Goal: Transaction & Acquisition: Purchase product/service

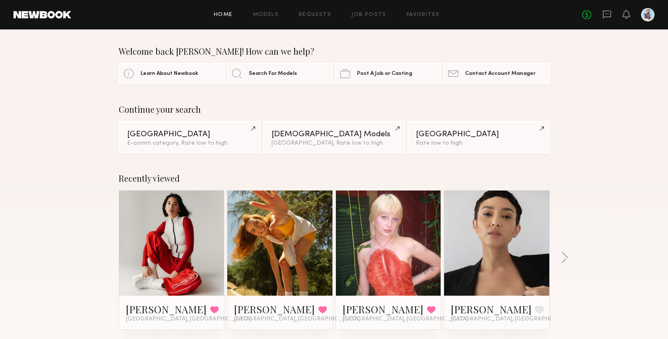
click at [578, 134] on div "Continue your search Los Angeles E-comm category, Rate low to high Female Model…" at bounding box center [334, 128] width 668 height 49
click at [419, 229] on div at bounding box center [388, 243] width 105 height 105
click at [383, 257] on link at bounding box center [388, 243] width 51 height 105
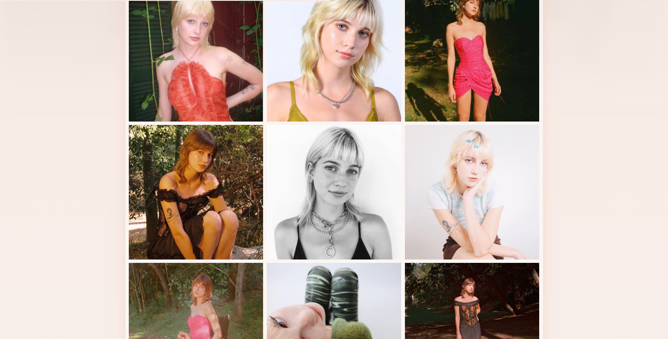
scroll to position [603, 0]
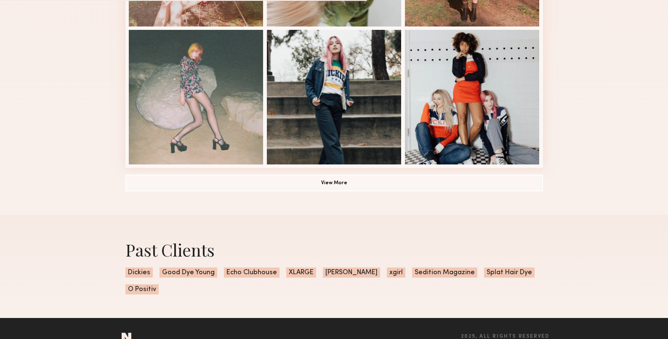
click at [350, 188] on button "View More" at bounding box center [333, 182] width 417 height 17
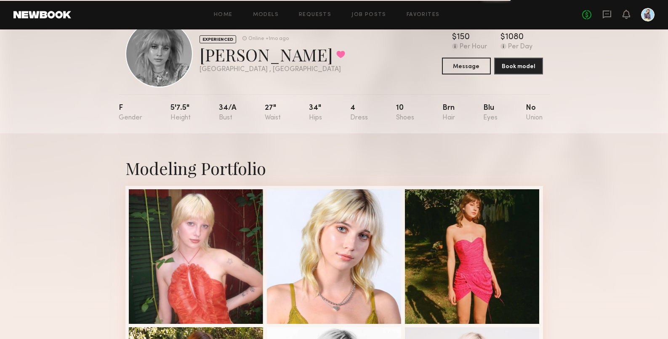
scroll to position [0, 0]
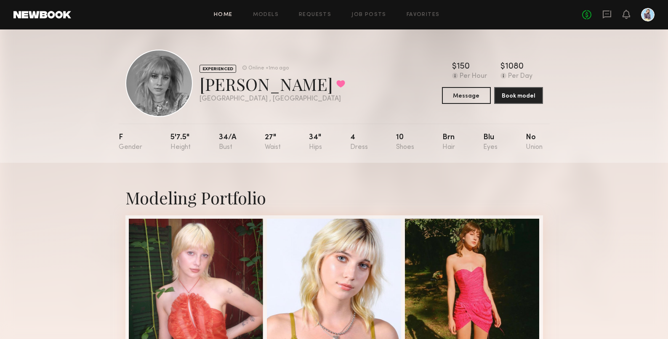
click at [228, 14] on link "Home" at bounding box center [223, 14] width 19 height 5
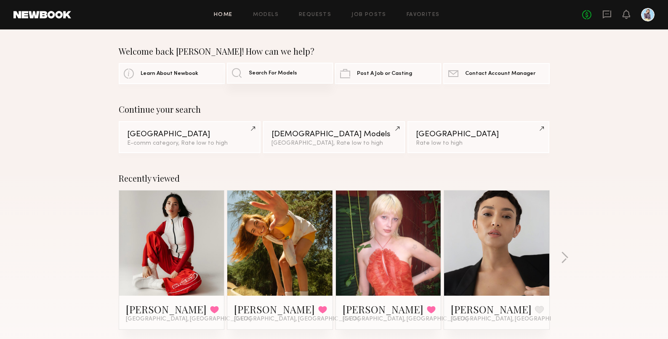
click at [270, 71] on span "Search For Models" at bounding box center [273, 73] width 48 height 5
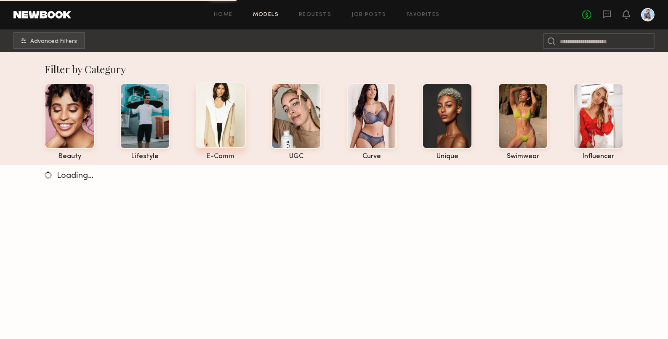
click at [206, 122] on div at bounding box center [221, 115] width 50 height 66
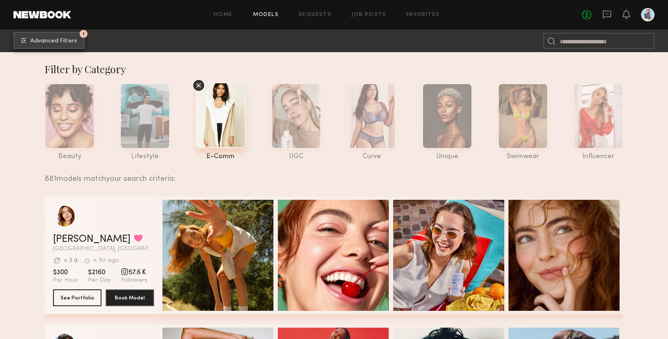
click at [70, 40] on span "Advanced Filters" at bounding box center [53, 41] width 47 height 6
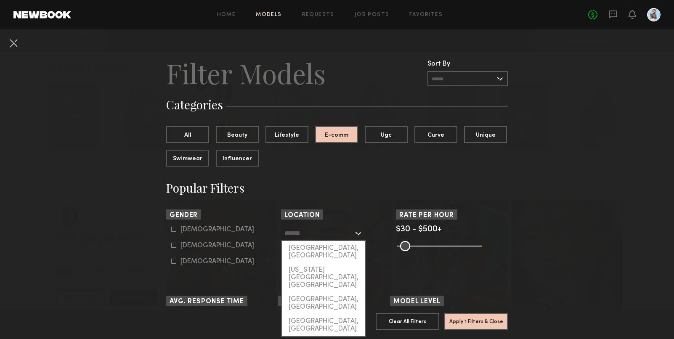
click at [348, 235] on input "text" at bounding box center [318, 233] width 69 height 14
click at [339, 245] on div "[GEOGRAPHIC_DATA], [GEOGRAPHIC_DATA]" at bounding box center [323, 252] width 83 height 22
type input "**********"
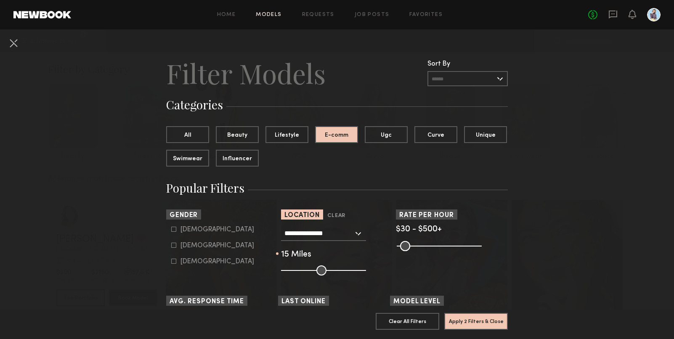
drag, startPoint x: 317, startPoint y: 268, endPoint x: 290, endPoint y: 271, distance: 27.9
type input "**"
click at [290, 271] on input "range" at bounding box center [323, 271] width 85 height 10
click at [195, 245] on div "[DEMOGRAPHIC_DATA]" at bounding box center [218, 245] width 74 height 5
type input "**"
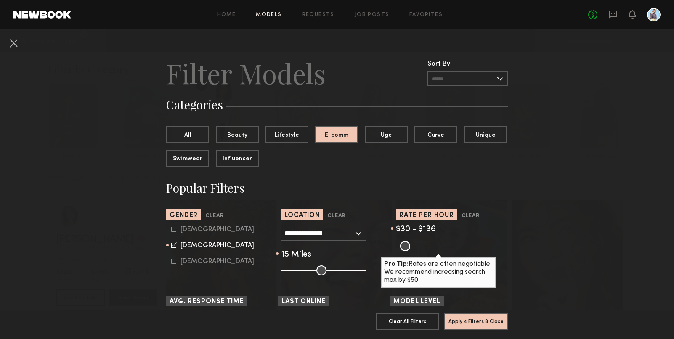
drag, startPoint x: 472, startPoint y: 248, endPoint x: 415, endPoint y: 246, distance: 56.4
type input "***"
click at [415, 246] on input "range" at bounding box center [439, 246] width 85 height 10
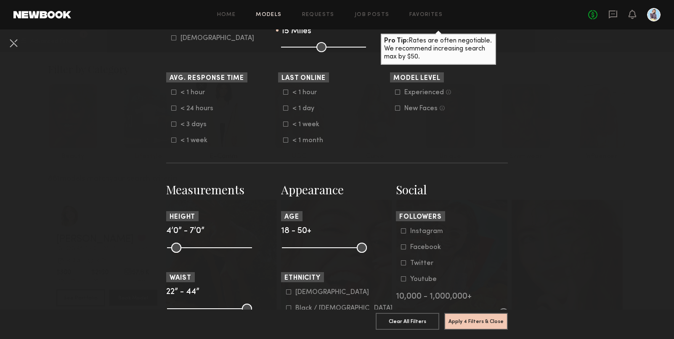
scroll to position [253, 0]
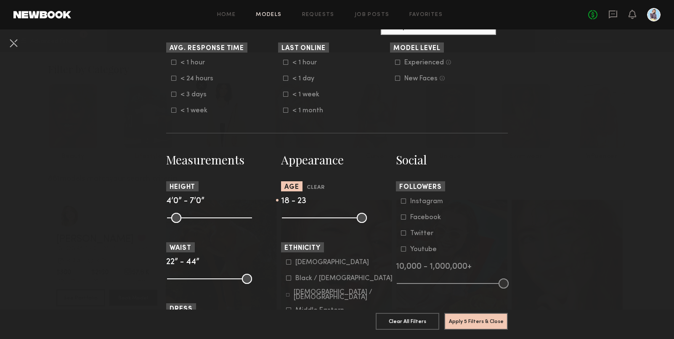
drag, startPoint x: 356, startPoint y: 218, endPoint x: 296, endPoint y: 221, distance: 59.8
type input "**"
click at [296, 221] on input "range" at bounding box center [324, 218] width 85 height 10
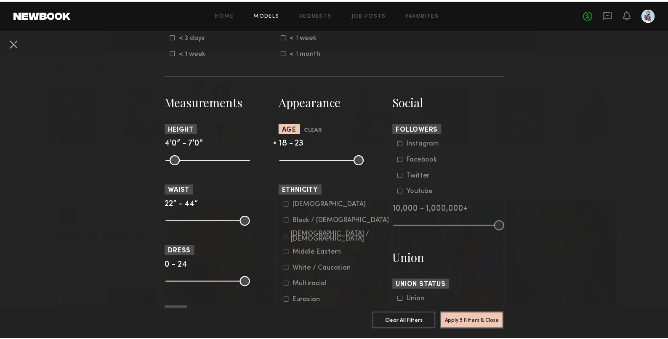
scroll to position [329, 0]
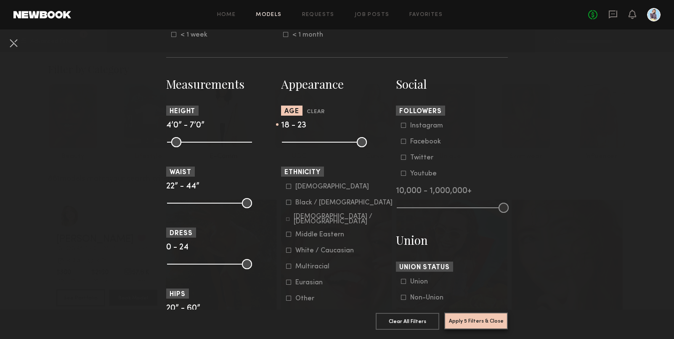
click at [466, 313] on button "Apply 5 Filters & Close" at bounding box center [476, 321] width 64 height 17
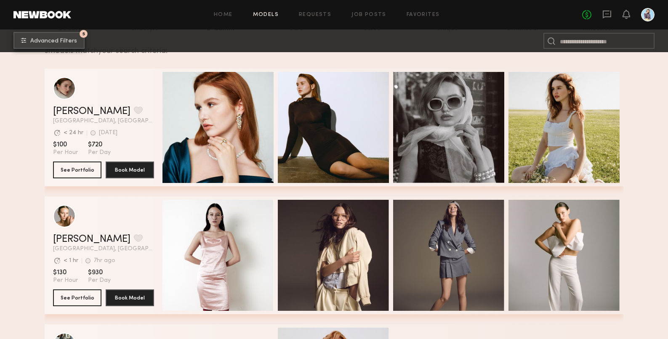
scroll to position [171, 0]
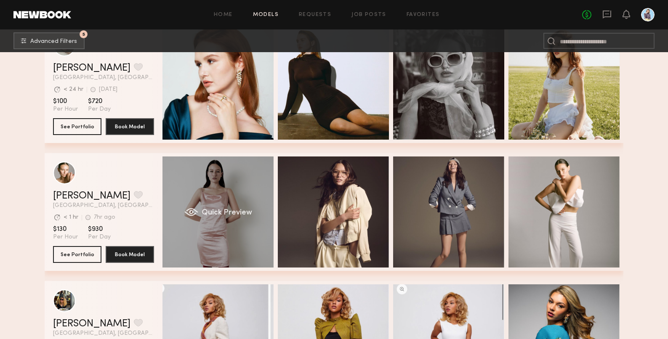
click at [247, 236] on div "Quick Preview" at bounding box center [217, 212] width 111 height 111
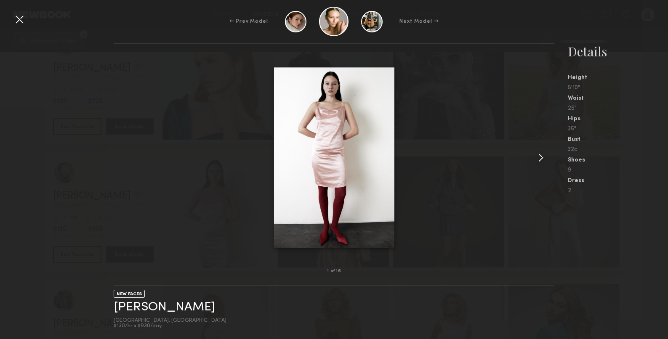
click at [538, 158] on common-icon at bounding box center [540, 157] width 13 height 13
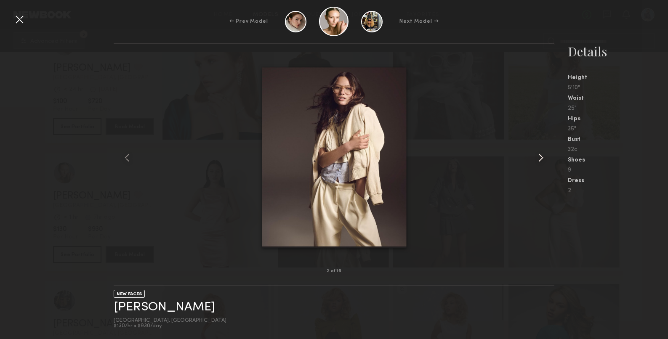
click at [538, 158] on common-icon at bounding box center [540, 157] width 13 height 13
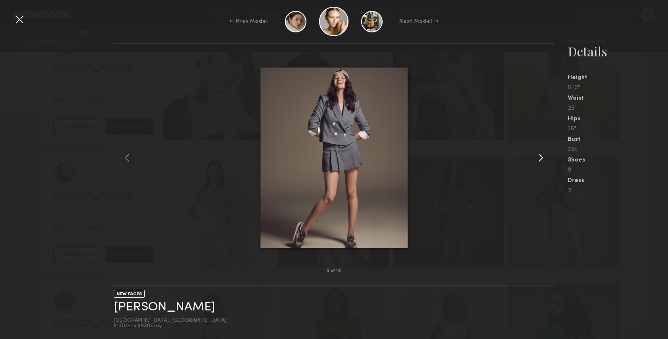
click at [538, 158] on common-icon at bounding box center [540, 157] width 13 height 13
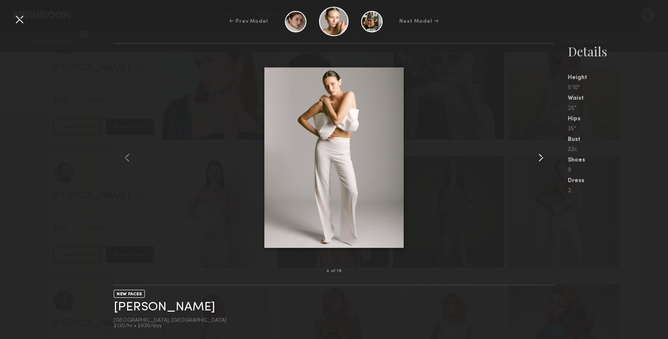
click at [538, 158] on common-icon at bounding box center [540, 157] width 13 height 13
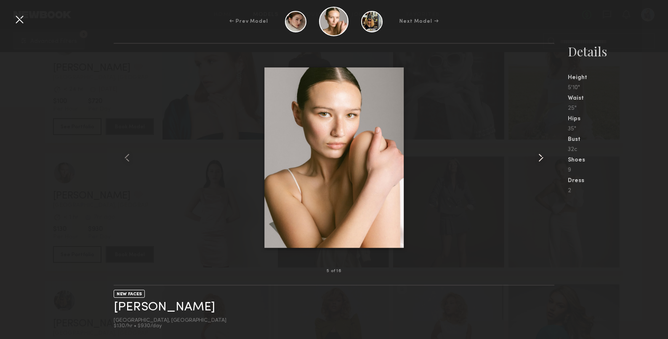
click at [538, 158] on common-icon at bounding box center [540, 157] width 13 height 13
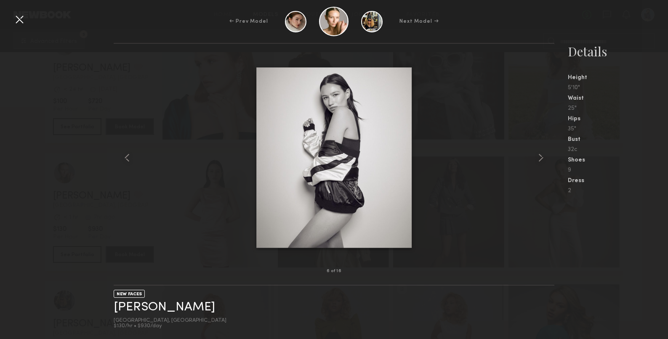
click at [20, 19] on div at bounding box center [19, 19] width 13 height 13
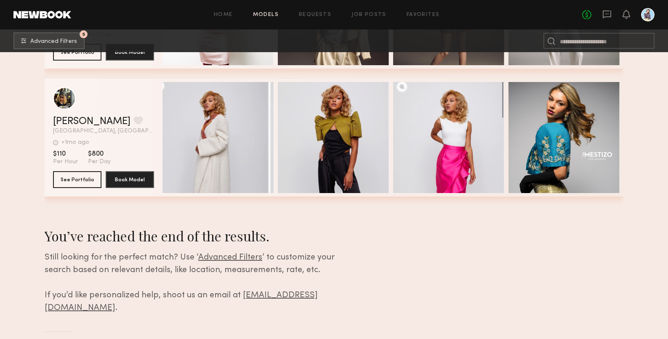
scroll to position [72, 0]
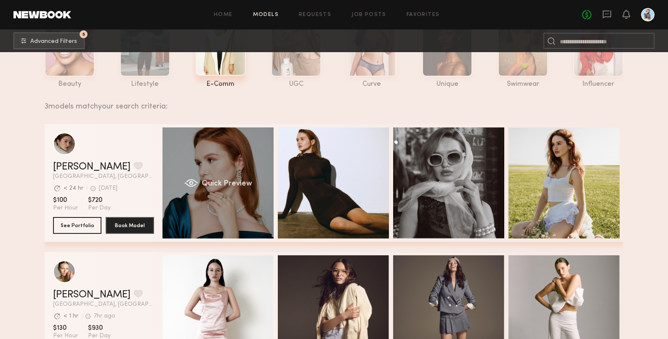
click at [227, 144] on div "Quick Preview" at bounding box center [217, 183] width 111 height 111
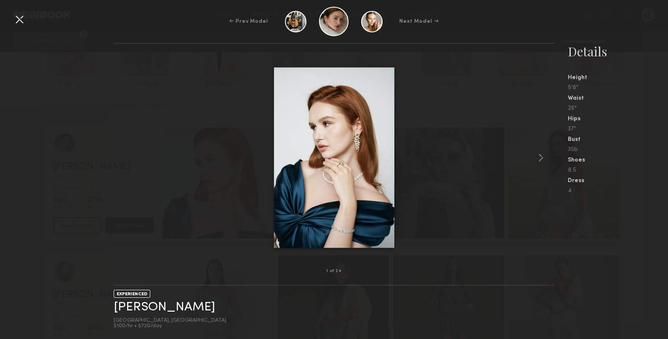
click at [526, 154] on div at bounding box center [334, 157] width 441 height 201
click at [536, 157] on common-icon at bounding box center [540, 157] width 13 height 13
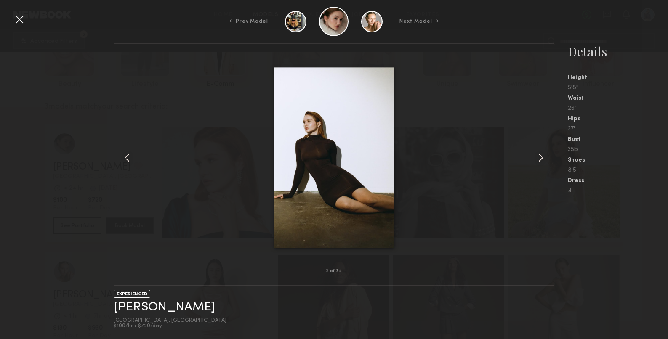
click at [538, 157] on common-icon at bounding box center [540, 157] width 13 height 13
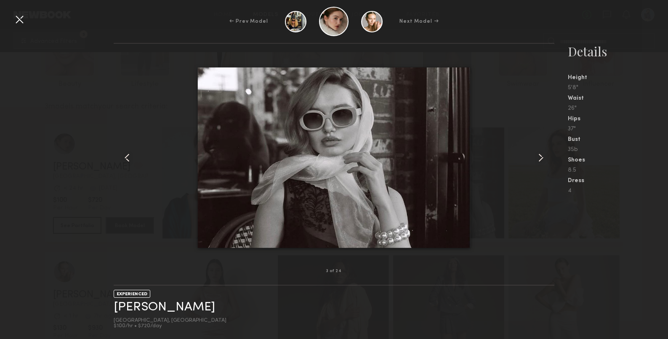
click at [539, 158] on common-icon at bounding box center [540, 157] width 13 height 13
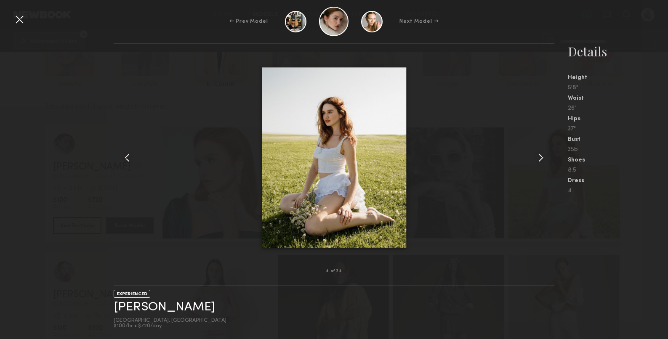
click at [539, 158] on common-icon at bounding box center [540, 157] width 13 height 13
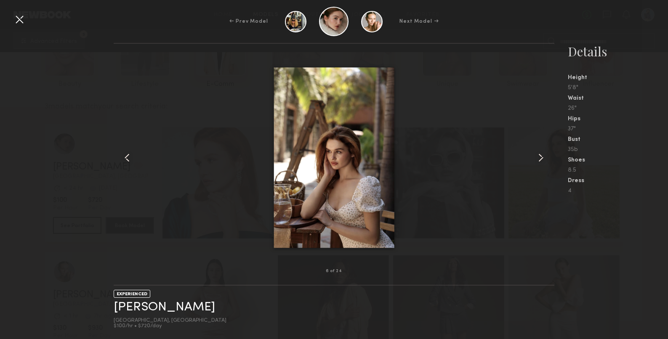
click at [539, 158] on common-icon at bounding box center [540, 157] width 13 height 13
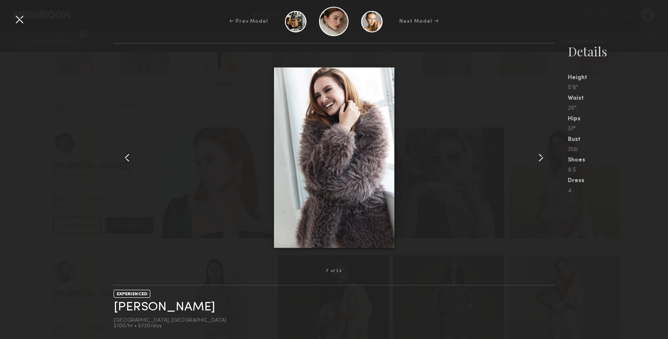
click at [539, 158] on common-icon at bounding box center [540, 157] width 13 height 13
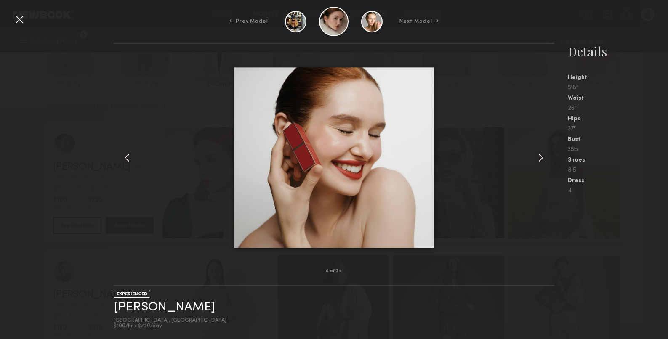
click at [16, 18] on div at bounding box center [19, 19] width 13 height 13
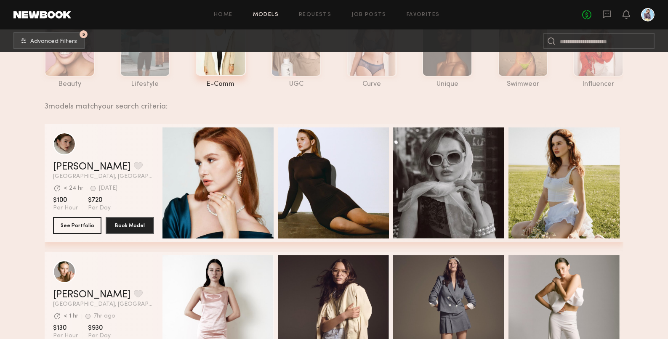
scroll to position [150, 0]
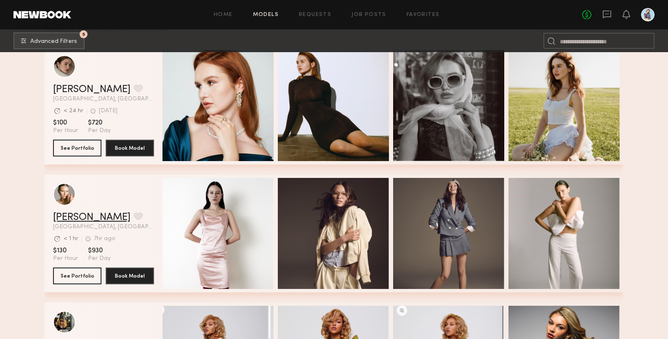
click at [77, 218] on link "[PERSON_NAME]" at bounding box center [91, 218] width 77 height 10
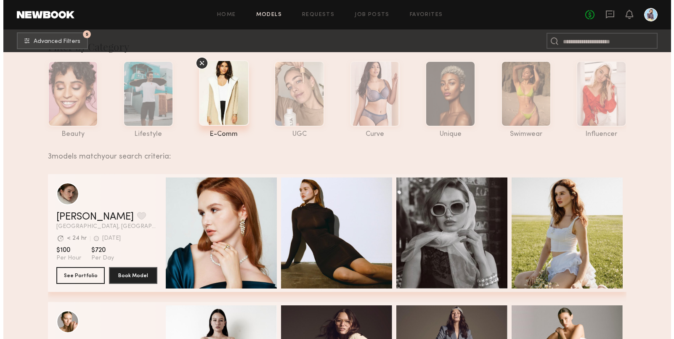
scroll to position [0, 0]
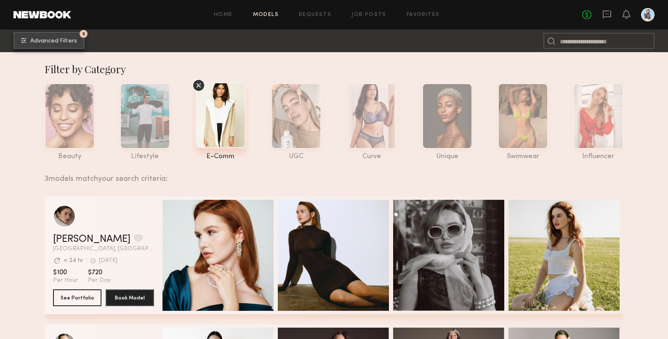
click at [51, 39] on span "Advanced Filters" at bounding box center [53, 41] width 47 height 6
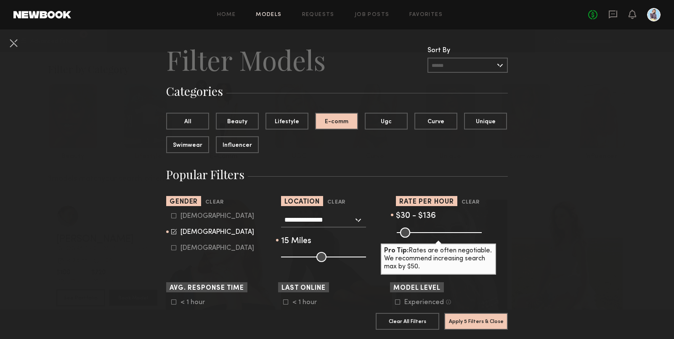
scroll to position [14, 0]
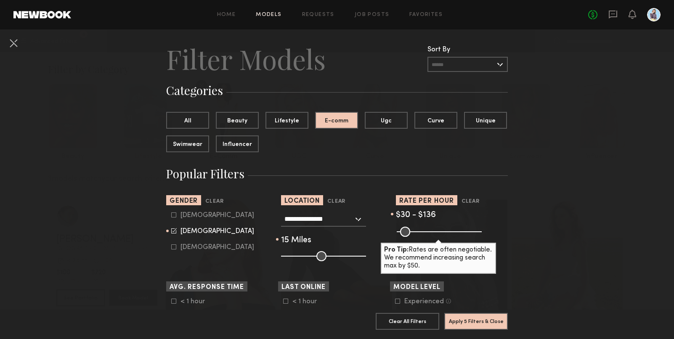
click at [420, 232] on input "range" at bounding box center [439, 232] width 85 height 10
type input "**"
click at [295, 257] on input "range" at bounding box center [323, 256] width 85 height 10
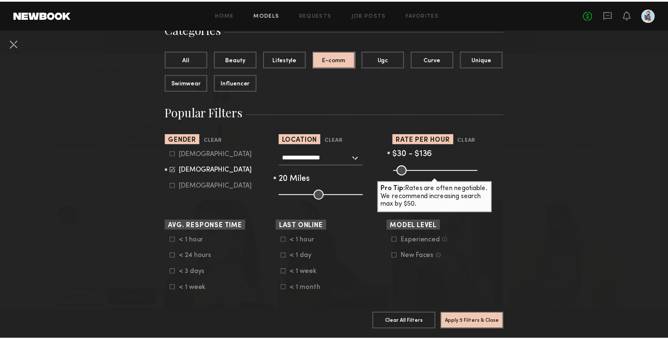
scroll to position [173, 0]
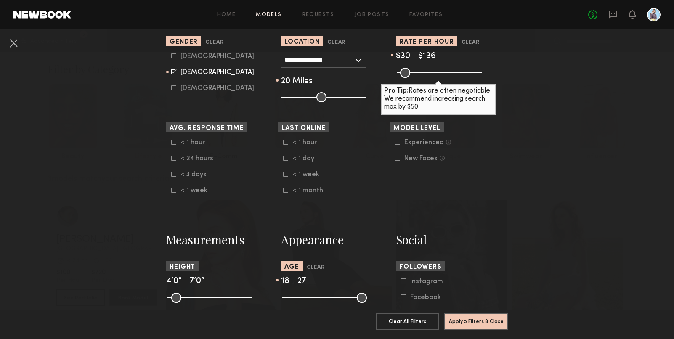
drag, startPoint x: 297, startPoint y: 301, endPoint x: 304, endPoint y: 301, distance: 7.2
type input "**"
click at [304, 301] on input "range" at bounding box center [324, 298] width 85 height 10
click at [472, 316] on button "Apply 5 Filters & Close" at bounding box center [476, 321] width 64 height 17
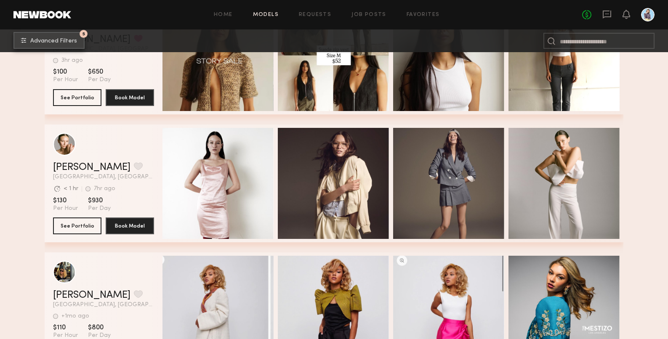
scroll to position [3561, 0]
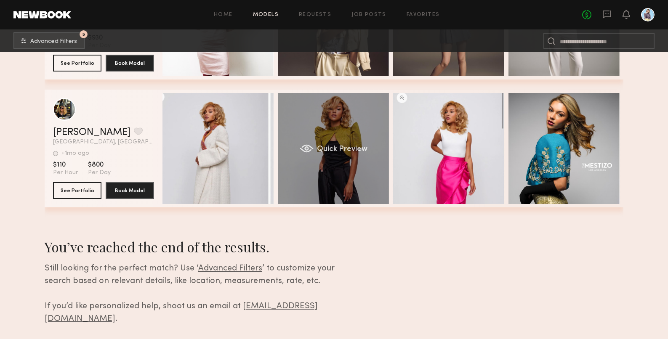
click at [327, 196] on div "Quick Preview" at bounding box center [333, 148] width 111 height 111
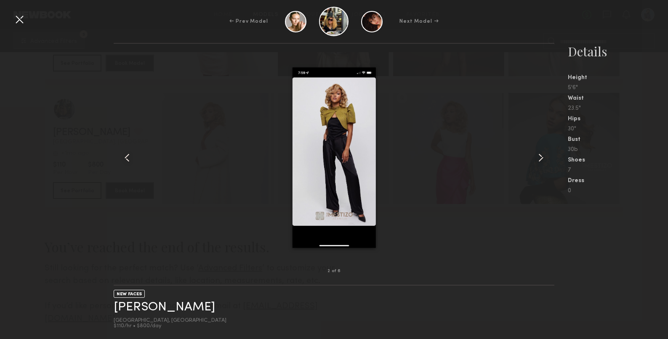
click at [522, 165] on div at bounding box center [334, 157] width 441 height 201
click at [529, 162] on div at bounding box center [334, 157] width 441 height 201
click at [532, 160] on div at bounding box center [334, 157] width 441 height 201
click at [537, 159] on common-icon at bounding box center [540, 157] width 13 height 13
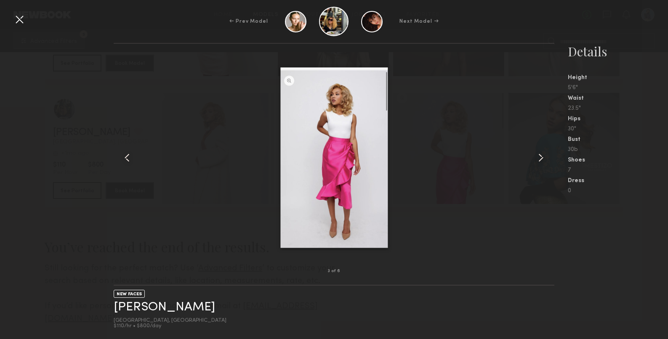
click at [539, 160] on common-icon at bounding box center [540, 157] width 13 height 13
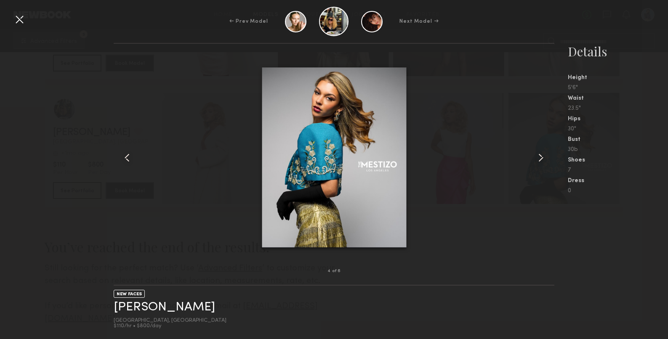
click at [539, 160] on common-icon at bounding box center [540, 157] width 13 height 13
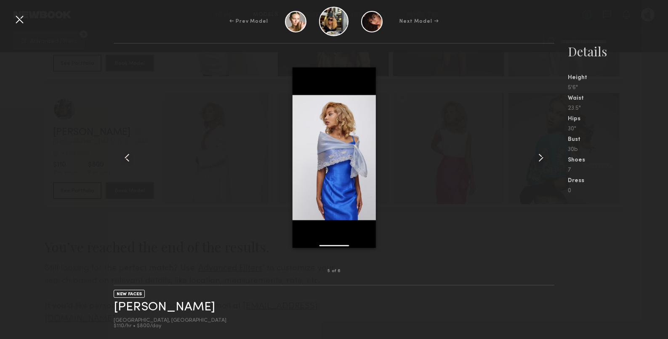
click at [539, 160] on common-icon at bounding box center [540, 157] width 13 height 13
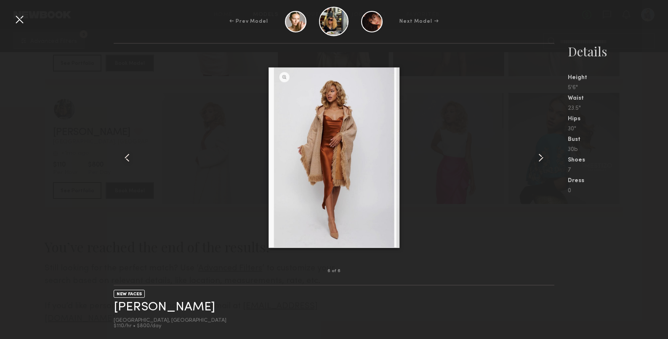
click at [539, 160] on common-icon at bounding box center [540, 157] width 13 height 13
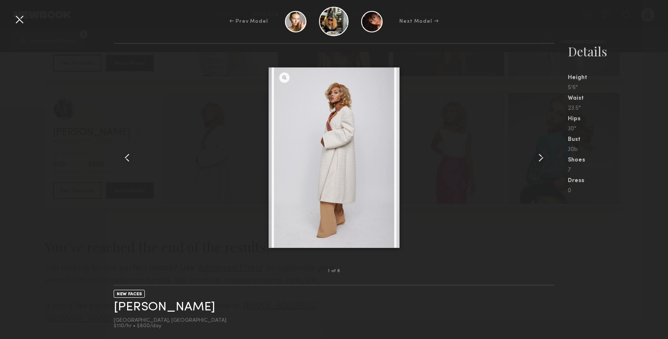
click at [539, 160] on common-icon at bounding box center [540, 157] width 13 height 13
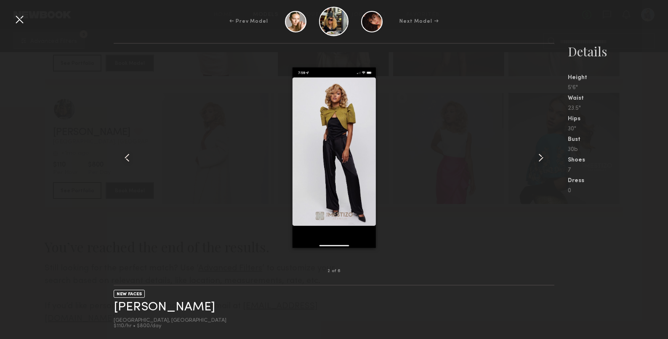
click at [539, 160] on common-icon at bounding box center [540, 157] width 13 height 13
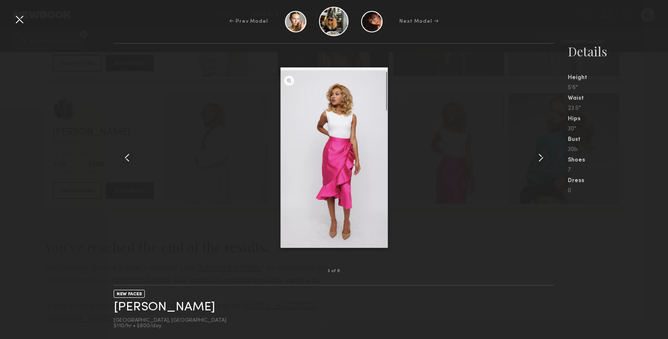
click at [539, 160] on common-icon at bounding box center [540, 157] width 13 height 13
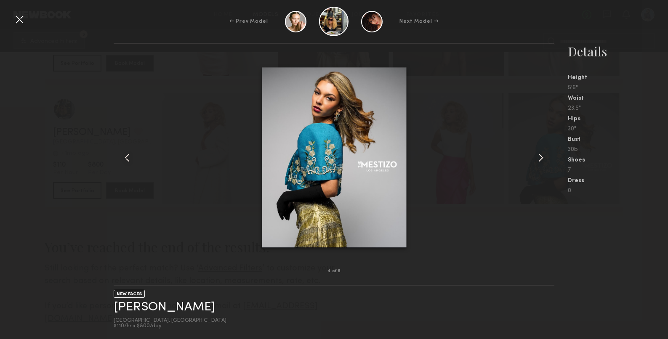
click at [539, 160] on common-icon at bounding box center [540, 157] width 13 height 13
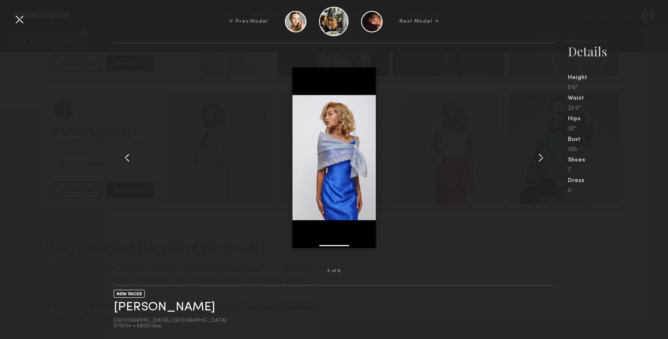
click at [129, 152] on common-icon at bounding box center [126, 157] width 13 height 13
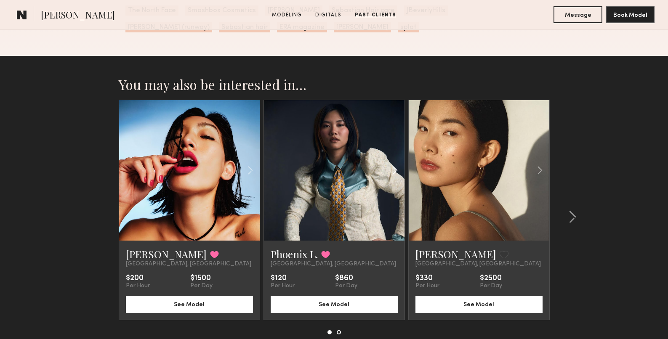
scroll to position [1308, 0]
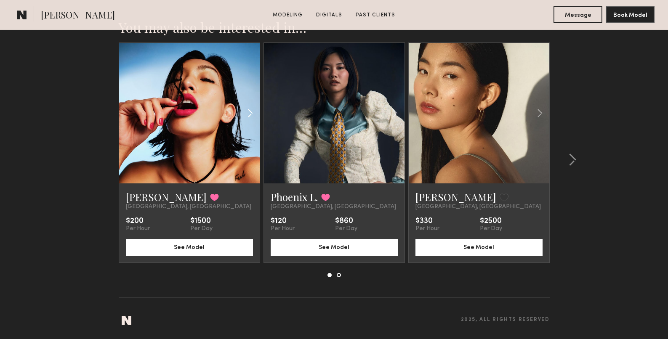
click at [247, 109] on common-icon at bounding box center [250, 113] width 12 height 16
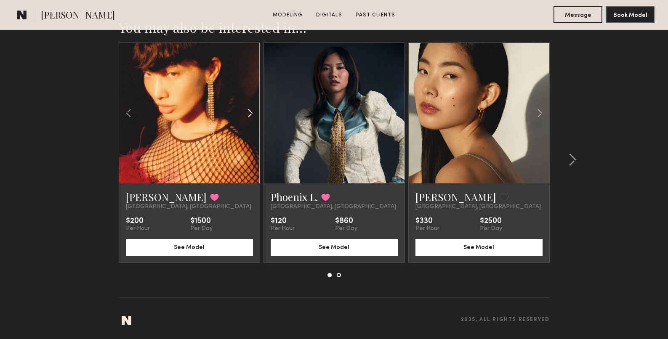
click at [247, 109] on common-icon at bounding box center [250, 113] width 12 height 16
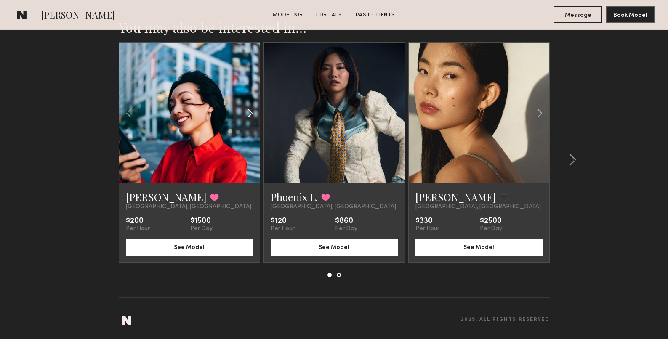
click at [247, 109] on common-icon at bounding box center [250, 113] width 12 height 16
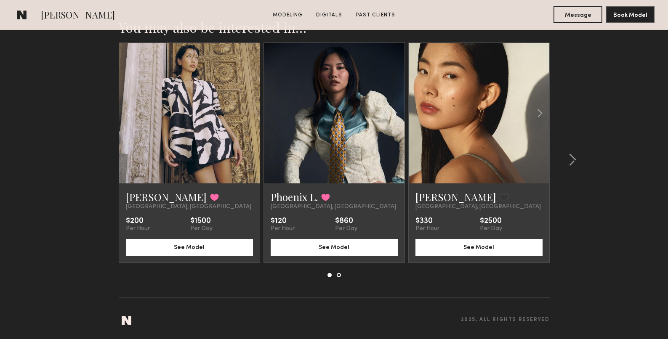
click at [247, 109] on div at bounding box center [189, 113] width 141 height 141
